Goal: Task Accomplishment & Management: Complete application form

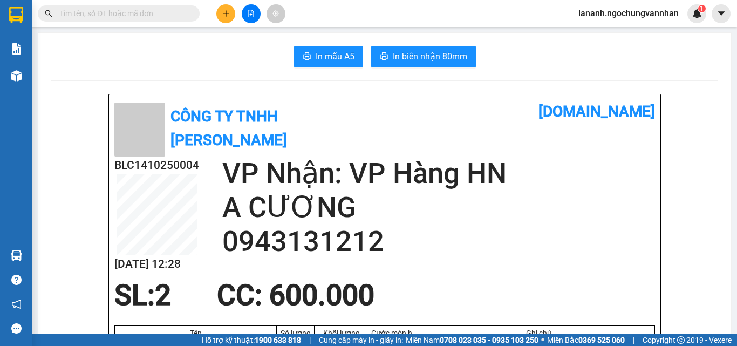
click at [224, 11] on icon "plus" at bounding box center [226, 14] width 8 height 8
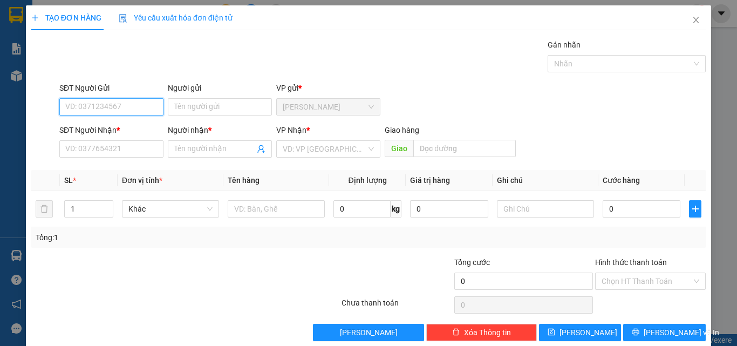
click at [101, 110] on input "SĐT Người Gửi" at bounding box center [111, 106] width 104 height 17
click at [112, 128] on div "0982245489 - HIỆU" at bounding box center [110, 129] width 90 height 12
type input "0982245489"
type input "HIỆU"
type input "0904118826"
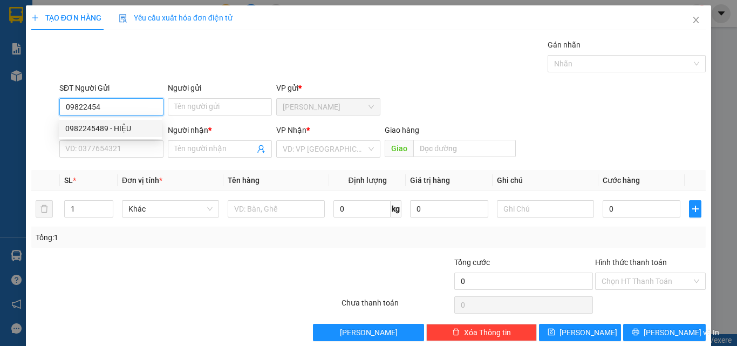
type input "PHONG"
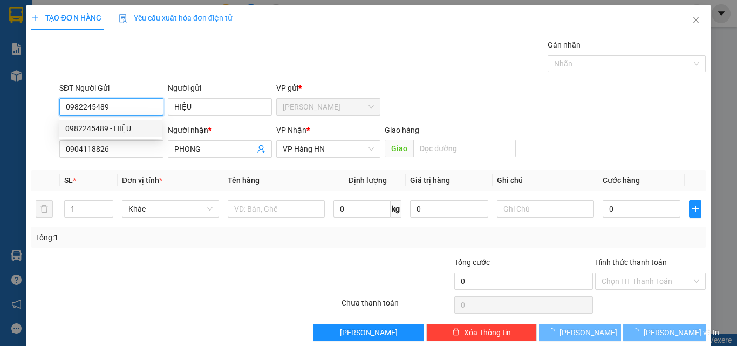
type input "280.000"
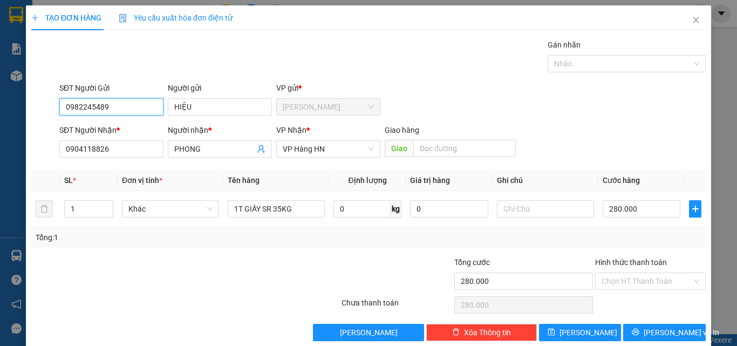
type input "0982245489"
click at [258, 258] on div at bounding box center [284, 275] width 113 height 38
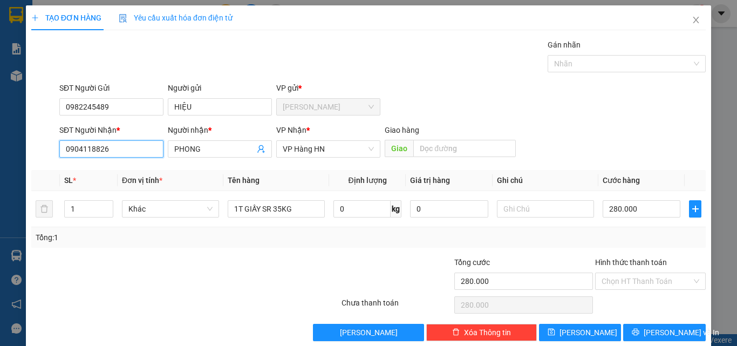
drag, startPoint x: 110, startPoint y: 147, endPoint x: 15, endPoint y: 143, distance: 95.1
click at [15, 143] on div "TẠO ĐƠN HÀNG Yêu cầu xuất hóa đơn điện tử Transit Pickup Surcharge Ids Transit …" at bounding box center [368, 173] width 737 height 346
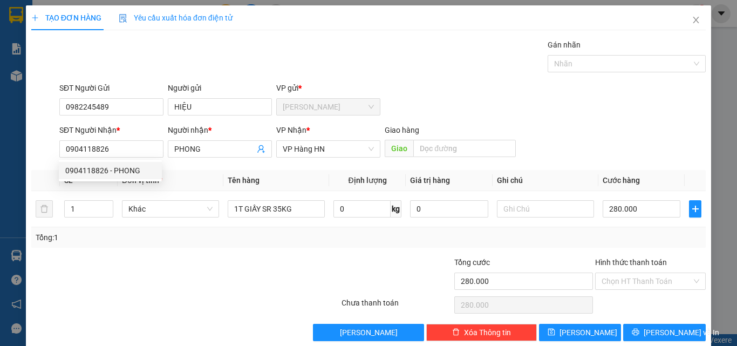
drag, startPoint x: 209, startPoint y: 257, endPoint x: 218, endPoint y: 259, distance: 8.7
click at [211, 258] on div at bounding box center [129, 275] width 198 height 38
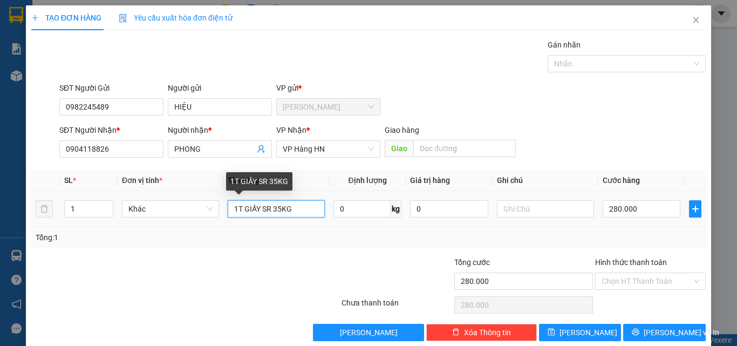
click at [279, 206] on input "1T GIẤY SR 35KG" at bounding box center [276, 208] width 97 height 17
type input "1T GIẤY SR 40KG"
click at [342, 205] on input "0" at bounding box center [362, 208] width 57 height 17
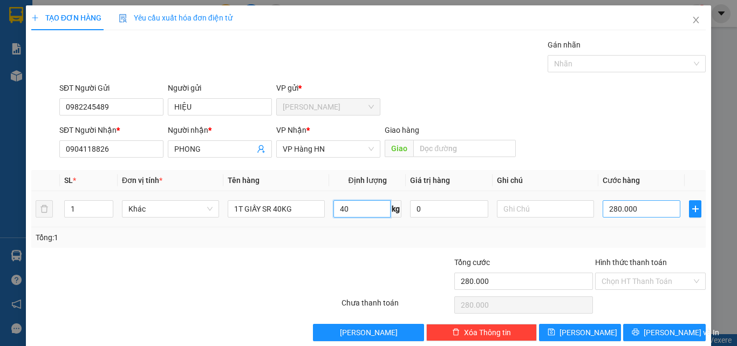
type input "40"
click at [642, 207] on input "280.000" at bounding box center [642, 208] width 78 height 17
type input "3"
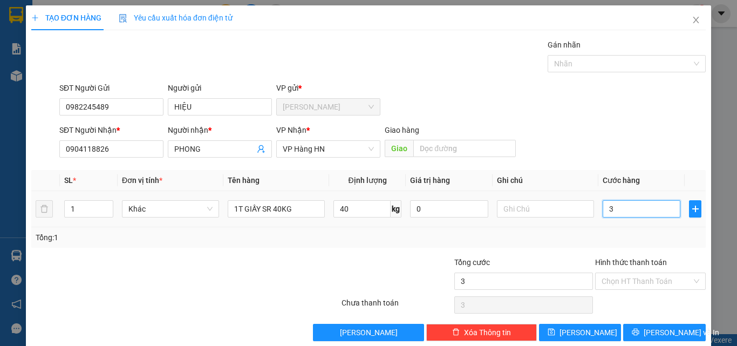
type input "32"
type input "320"
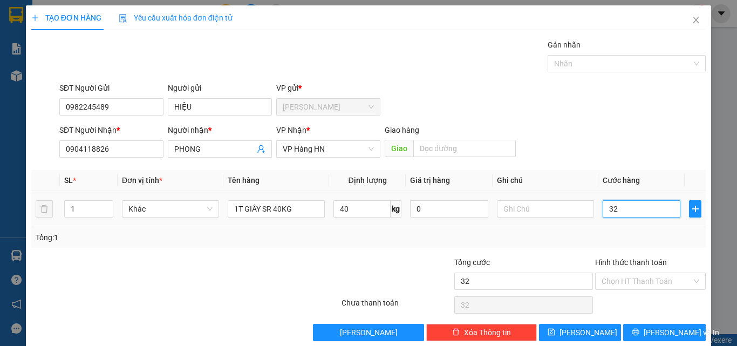
type input "320"
type input "3.200"
type input "32.000"
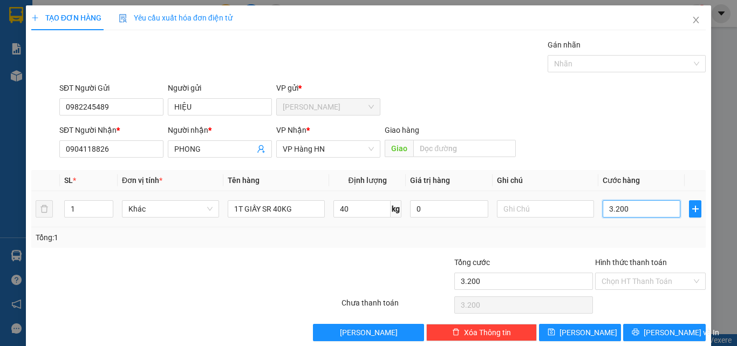
type input "32.000"
type input "320.000"
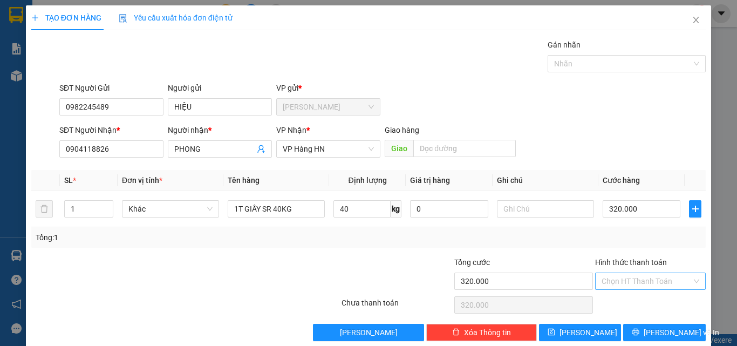
click at [639, 279] on input "Hình thức thanh toán" at bounding box center [647, 281] width 90 height 16
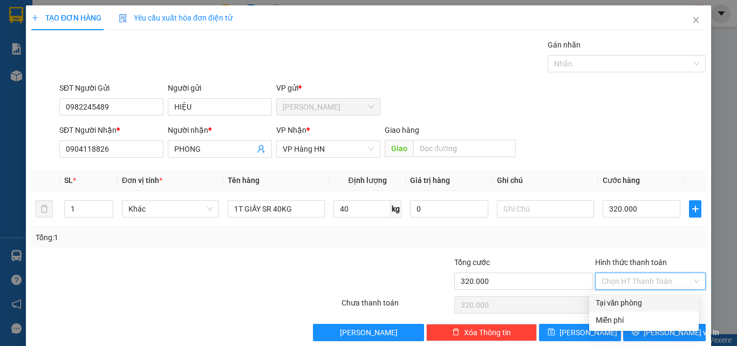
click at [620, 294] on div "Tại văn phòng" at bounding box center [644, 302] width 110 height 17
type input "0"
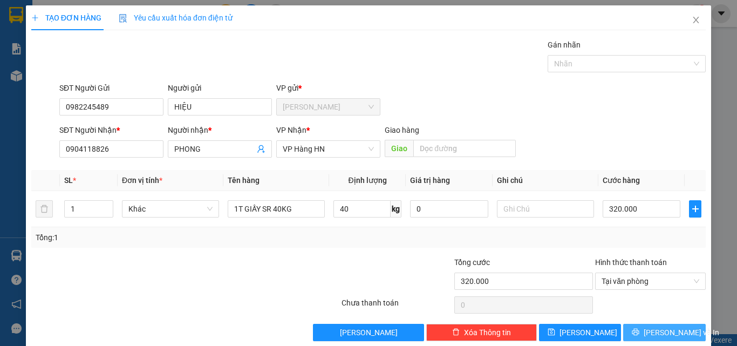
click at [649, 332] on span "[PERSON_NAME] và In" at bounding box center [682, 333] width 76 height 12
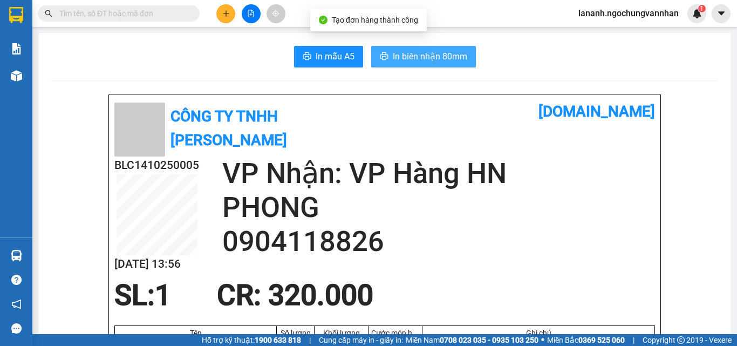
click at [447, 64] on button "In biên nhận 80mm" at bounding box center [423, 57] width 105 height 22
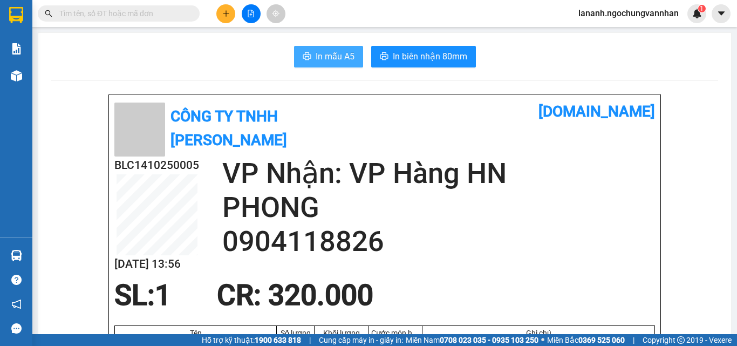
click at [327, 50] on span "In mẫu A5" at bounding box center [335, 56] width 39 height 13
click at [226, 14] on icon "plus" at bounding box center [226, 13] width 1 height 6
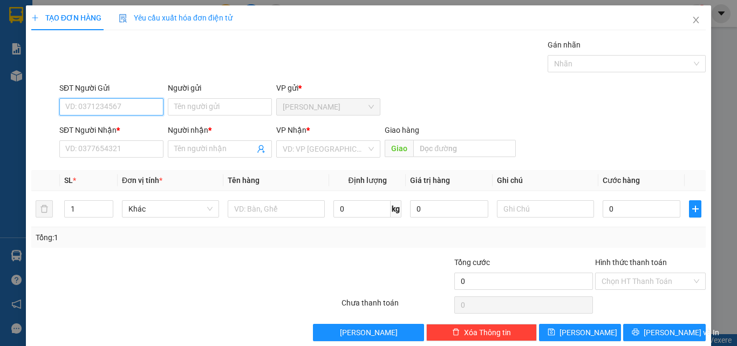
click at [106, 109] on input "SĐT Người Gửi" at bounding box center [111, 106] width 104 height 17
click at [128, 104] on input "SĐT Người Gửi" at bounding box center [111, 106] width 104 height 17
click at [101, 101] on input "SĐT Người Gửi" at bounding box center [111, 106] width 104 height 17
click at [84, 107] on input "090443135" at bounding box center [111, 106] width 104 height 17
type input "0904413135"
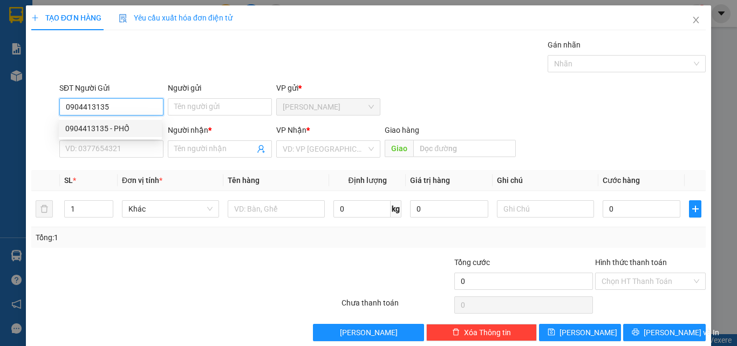
click at [123, 125] on div "0904413135 - PHỐ" at bounding box center [110, 129] width 90 height 12
type input "PHỐ"
type input "0912021678"
type input "KHOA"
type input "260.000"
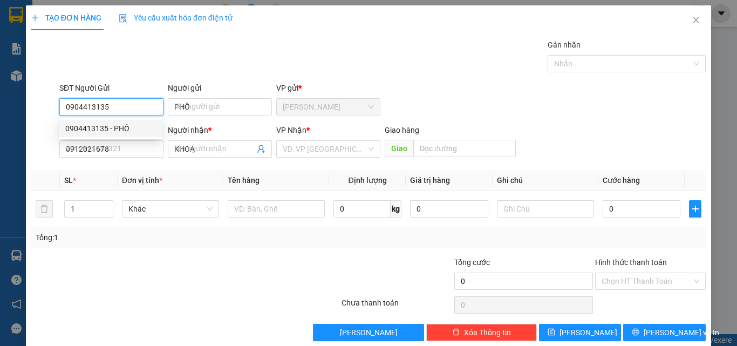
type input "260.000"
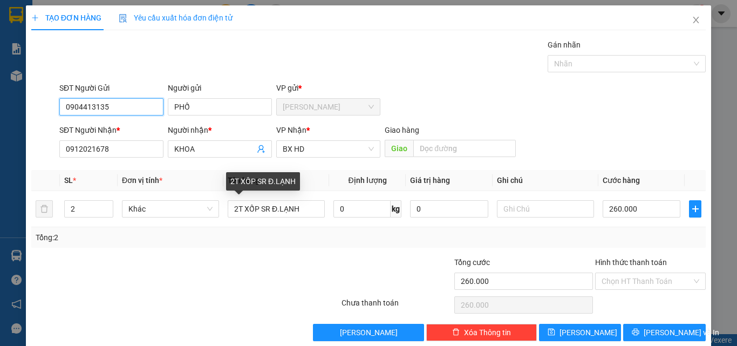
type input "0904413135"
click at [217, 235] on div "Tổng: 2" at bounding box center [161, 238] width 250 height 12
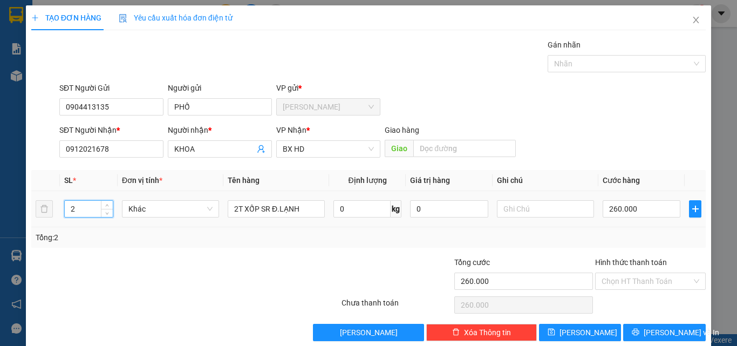
drag, startPoint x: 91, startPoint y: 210, endPoint x: 18, endPoint y: 201, distance: 72.9
click at [28, 207] on div "TẠO ĐƠN HÀNG Yêu cầu xuất hóa đơn điện tử Transit Pickup Surcharge Ids Transit …" at bounding box center [369, 177] width 686 height 344
type input "1"
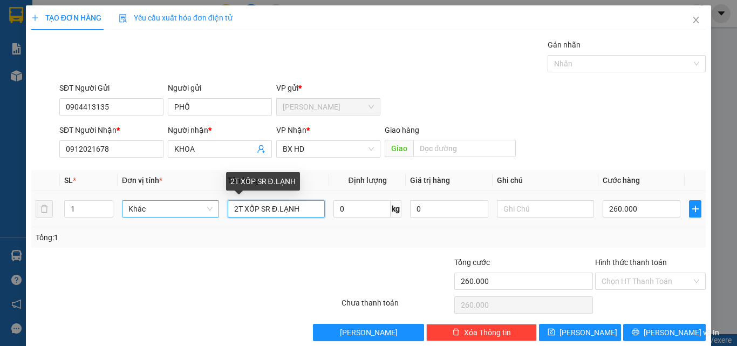
drag, startPoint x: 292, startPoint y: 208, endPoint x: 181, endPoint y: 208, distance: 110.1
click at [181, 208] on tr "1 Khác 2T XỐP SR Đ.LẠNH 0 kg 0 260.000" at bounding box center [368, 209] width 675 height 36
type input "1T GIẤY SR 54KG"
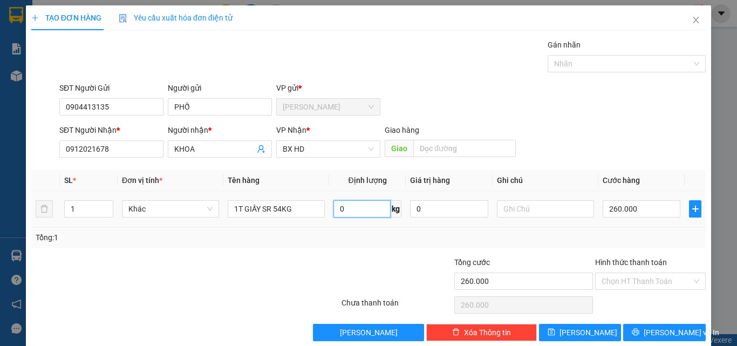
click at [348, 208] on input "0" at bounding box center [362, 208] width 57 height 17
type input "54"
click at [630, 212] on input "260.000" at bounding box center [642, 208] width 78 height 17
type input "4"
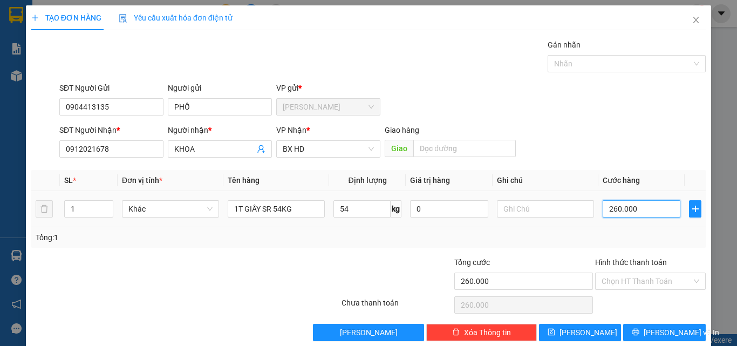
type input "4"
type input "43"
type input "430"
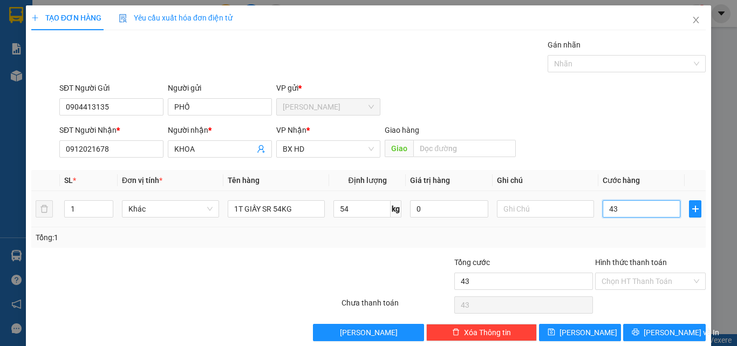
type input "430"
type input "4.300"
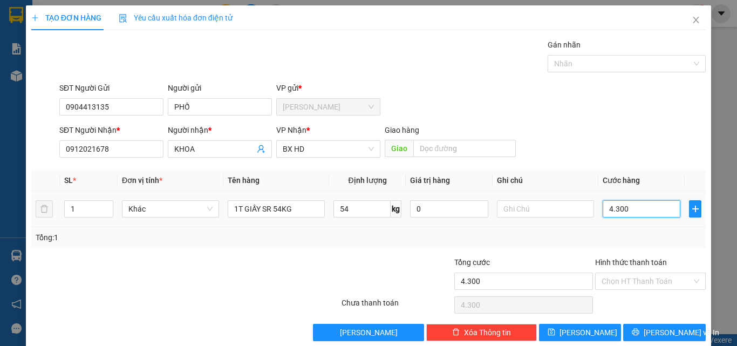
type input "43.000"
type input "430.000"
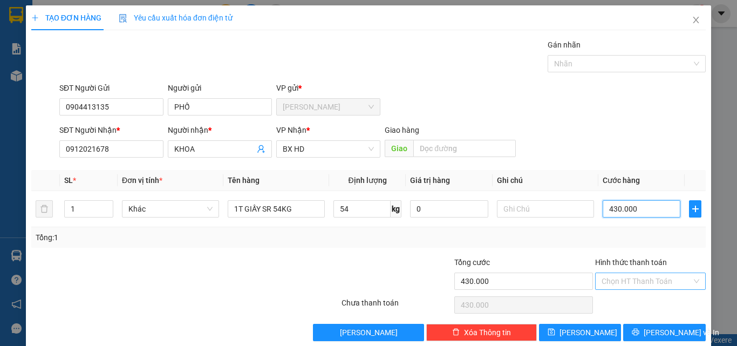
type input "430.000"
click at [635, 278] on input "Hình thức thanh toán" at bounding box center [647, 281] width 90 height 16
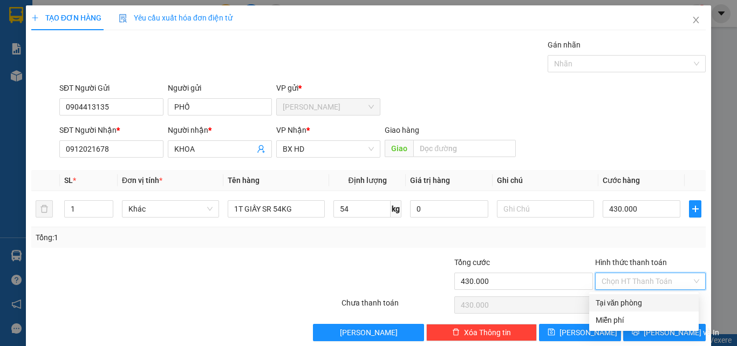
click at [621, 304] on div "Tại văn phòng" at bounding box center [644, 303] width 97 height 12
type input "0"
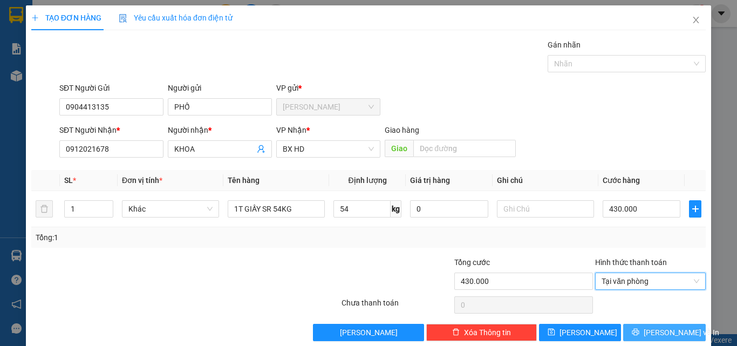
click at [647, 331] on button "[PERSON_NAME] và In" at bounding box center [664, 332] width 83 height 17
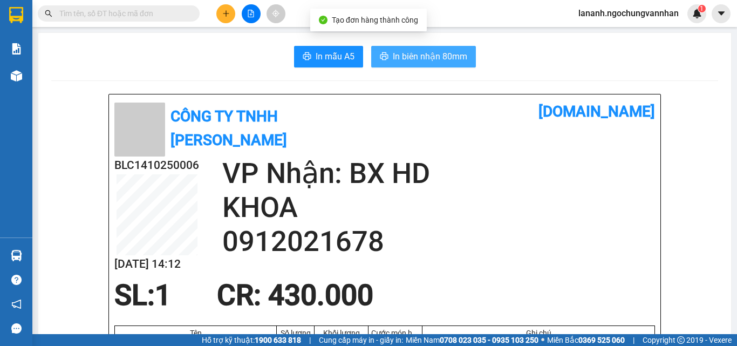
click at [410, 51] on span "In biên nhận 80mm" at bounding box center [430, 56] width 74 height 13
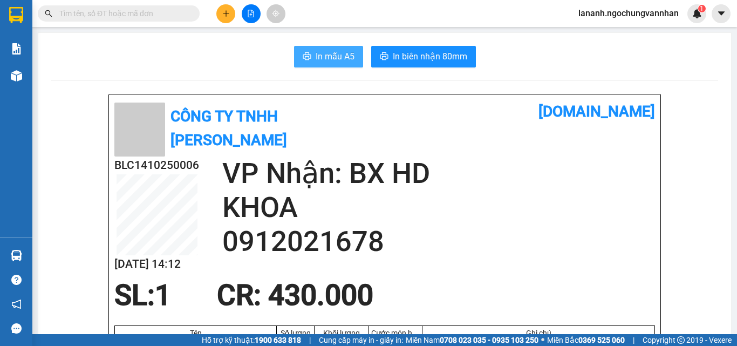
click at [321, 57] on span "In mẫu A5" at bounding box center [335, 56] width 39 height 13
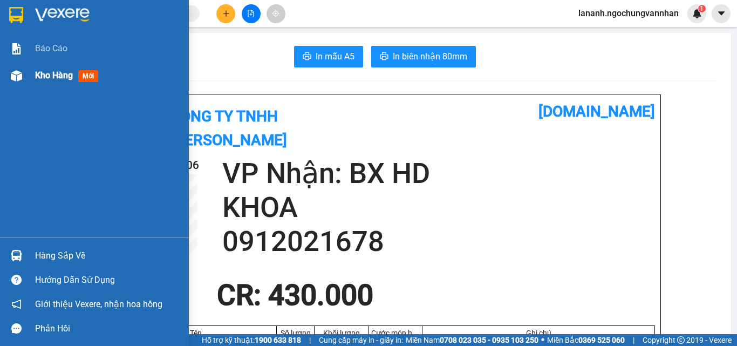
click at [42, 74] on span "Kho hàng" at bounding box center [54, 75] width 38 height 10
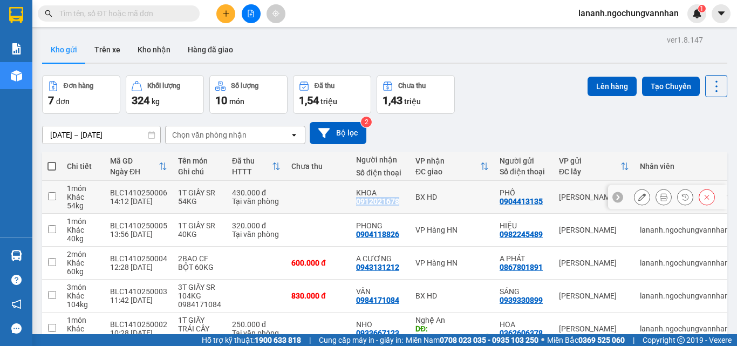
drag, startPoint x: 348, startPoint y: 201, endPoint x: 394, endPoint y: 210, distance: 46.7
click at [394, 210] on td "KHOA 0912021678" at bounding box center [380, 197] width 59 height 33
checkbox input "true"
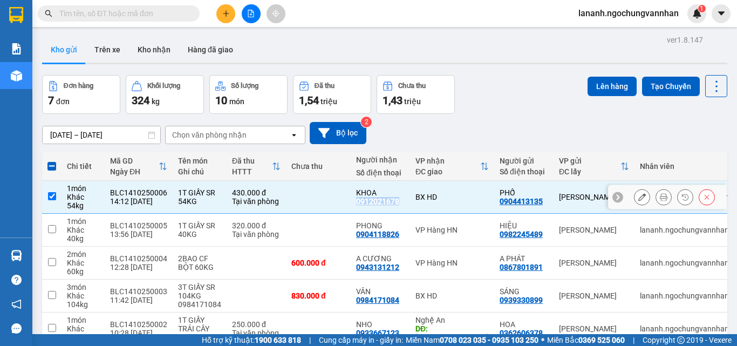
copy div "0912021678"
click at [53, 167] on span at bounding box center [52, 166] width 9 height 9
click at [52, 161] on input "checkbox" at bounding box center [52, 161] width 0 height 0
checkbox input "true"
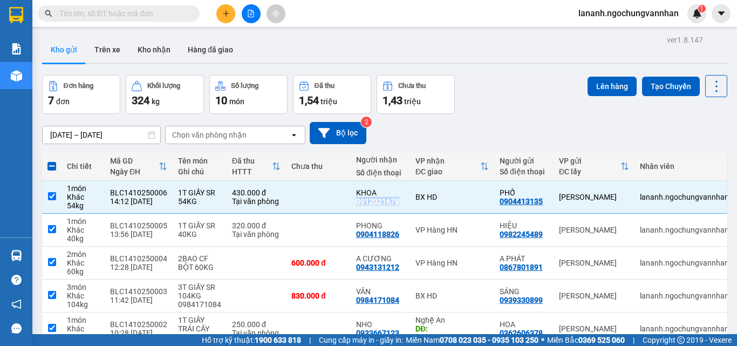
checkbox input "true"
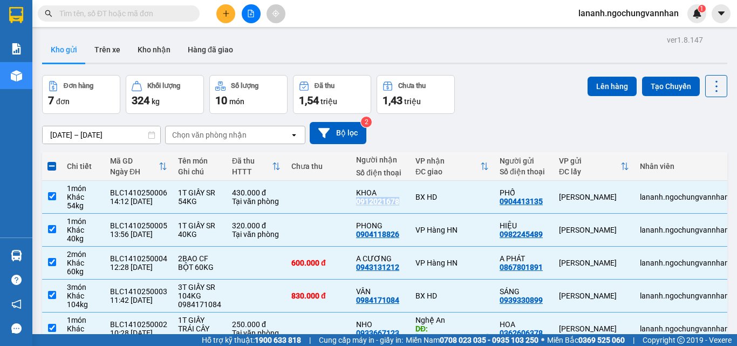
click at [53, 167] on span at bounding box center [52, 166] width 9 height 9
click at [52, 161] on input "checkbox" at bounding box center [52, 161] width 0 height 0
checkbox input "false"
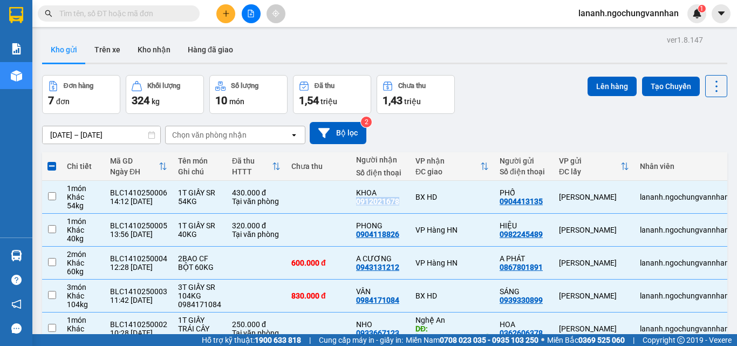
checkbox input "false"
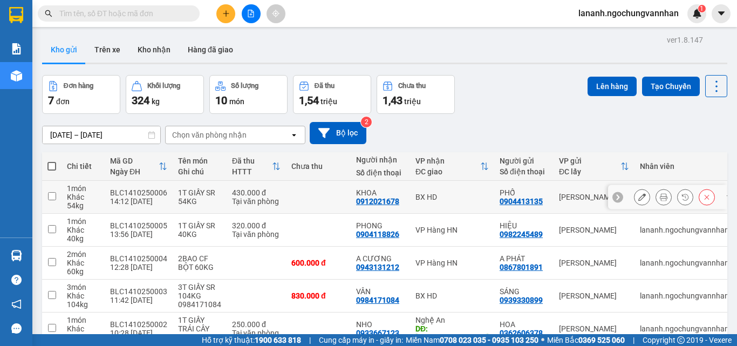
click at [381, 194] on div "KHOA" at bounding box center [380, 192] width 49 height 9
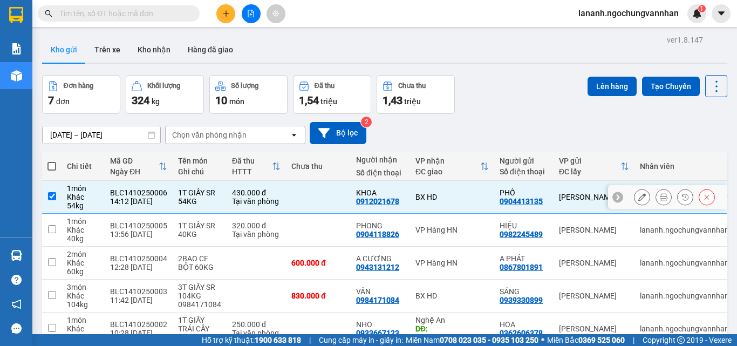
click at [382, 193] on div "KHOA" at bounding box center [380, 192] width 49 height 9
checkbox input "false"
